Goal: Contribute content: Add original content to the website for others to see

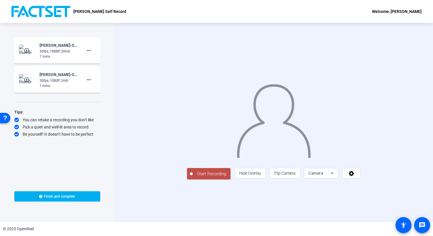
click at [336, 176] on icon at bounding box center [332, 173] width 7 height 7
click at [381, 200] on body "Press Option+1 for screen-reader mode, Option+0 to cancel Accessibility Screen-…" at bounding box center [216, 118] width 433 height 236
click at [381, 200] on div at bounding box center [216, 118] width 433 height 236
click at [360, 180] on span at bounding box center [352, 173] width 18 height 14
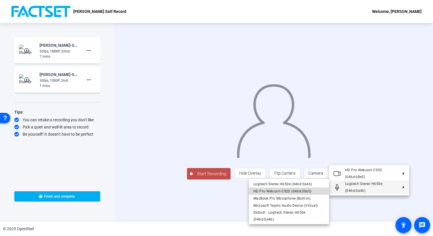
click at [294, 192] on span "HD Pro Webcam C920 (046d:08e5)" at bounding box center [282, 191] width 58 height 4
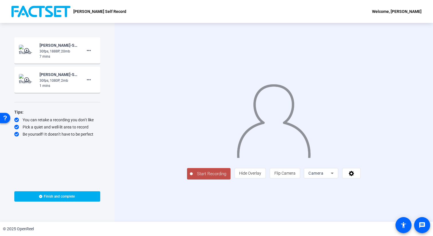
click at [193, 177] on span "Start Recording" at bounding box center [212, 173] width 38 height 7
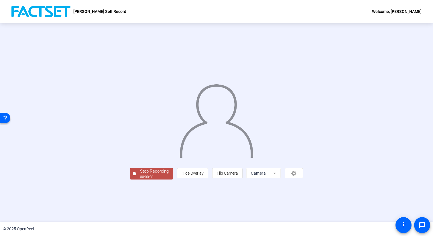
click at [140, 174] on div "Stop Recording" at bounding box center [154, 171] width 29 height 7
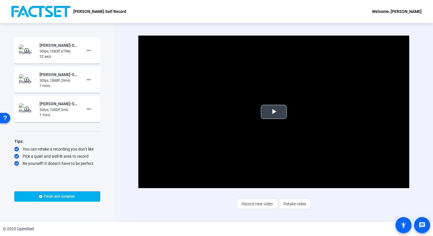
click at [274, 112] on span "Video Player" at bounding box center [274, 112] width 0 height 0
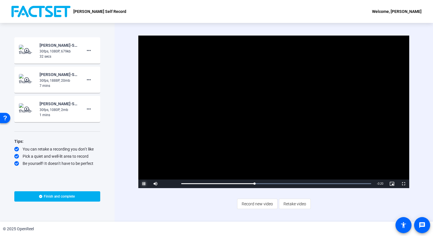
click at [143, 184] on span "Video Player" at bounding box center [143, 184] width 11 height 0
click at [90, 51] on mat-icon "more_horiz" at bounding box center [88, 50] width 7 height 7
click at [203, 209] on div at bounding box center [216, 118] width 433 height 236
